Goal: Transaction & Acquisition: Purchase product/service

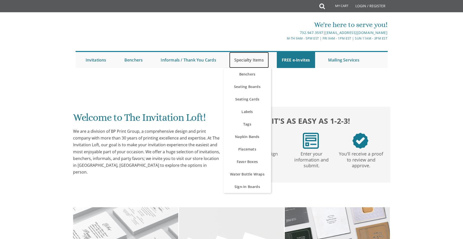
click at [242, 59] on link "Specialty Items" at bounding box center [249, 60] width 40 height 16
click at [243, 59] on link "Specialty Items" at bounding box center [249, 60] width 40 height 16
click at [250, 112] on link "Labels" at bounding box center [247, 112] width 48 height 13
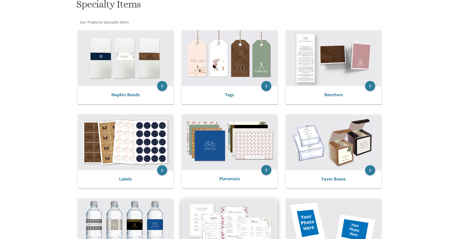
scroll to position [100, 0]
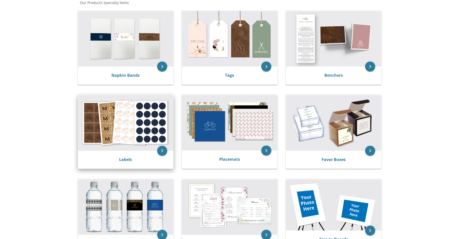
click at [141, 145] on img at bounding box center [125, 123] width 95 height 56
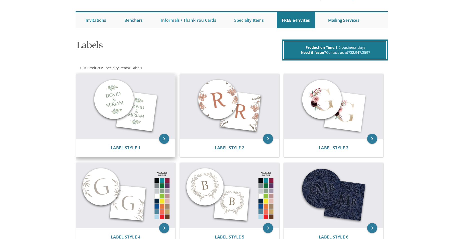
scroll to position [50, 0]
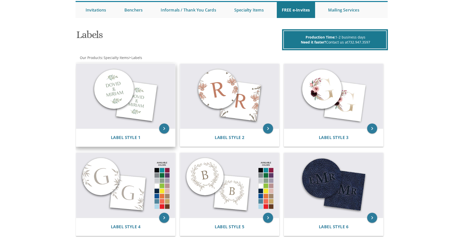
drag, startPoint x: 127, startPoint y: 87, endPoint x: 279, endPoint y: 93, distance: 151.6
click at [127, 87] on img at bounding box center [125, 96] width 99 height 65
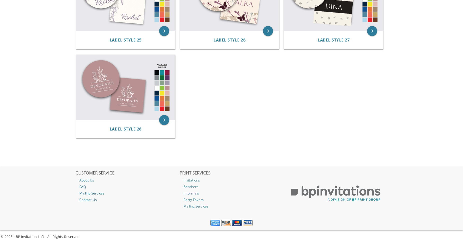
scroll to position [866, 0]
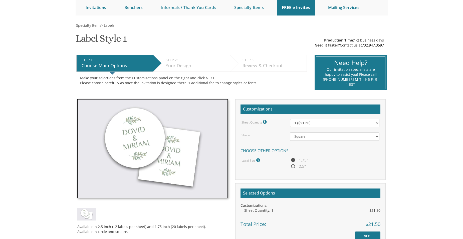
scroll to position [75, 0]
